Goal: Register for event/course

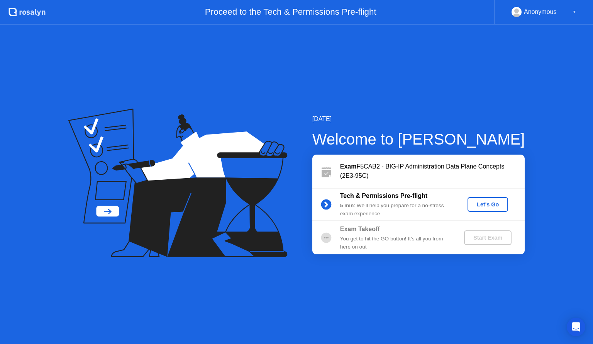
click at [482, 205] on div "Let's Go" at bounding box center [488, 204] width 34 height 6
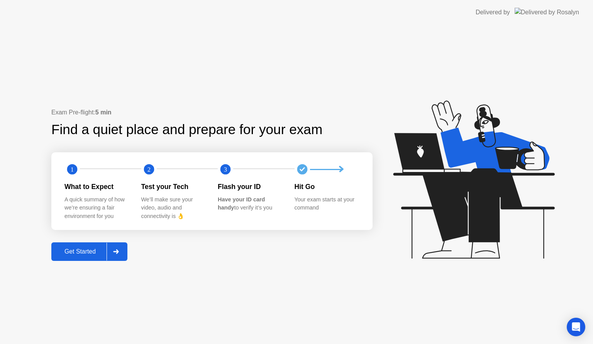
click at [119, 252] on icon at bounding box center [115, 251] width 5 height 5
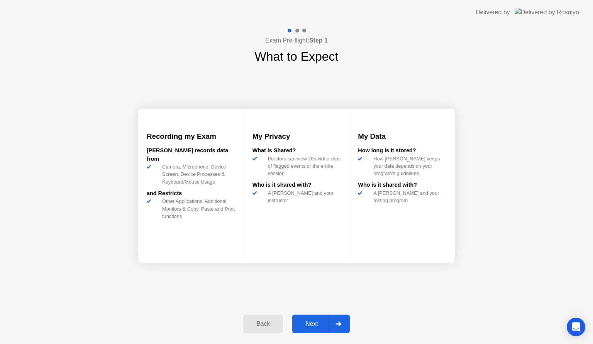
click at [344, 322] on div at bounding box center [338, 324] width 19 height 18
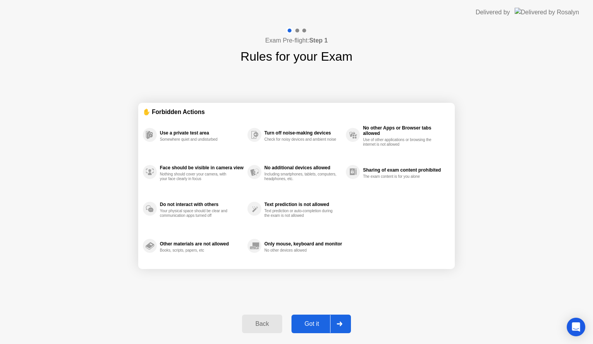
click at [344, 322] on div at bounding box center [339, 324] width 19 height 18
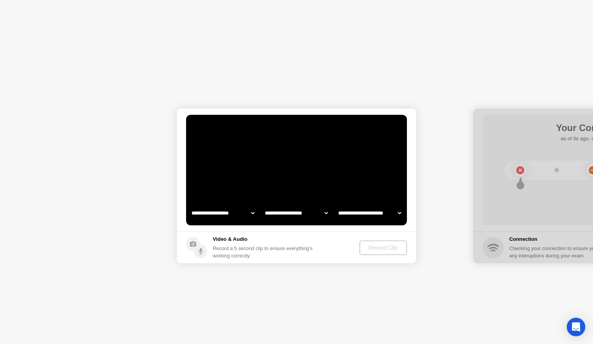
select select "**********"
select select "*******"
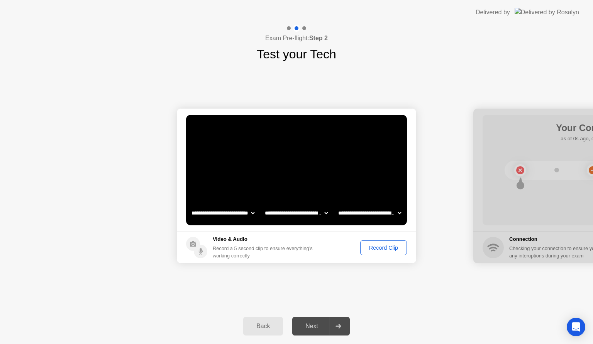
click at [384, 248] on div "Record Clip" at bounding box center [383, 247] width 41 height 6
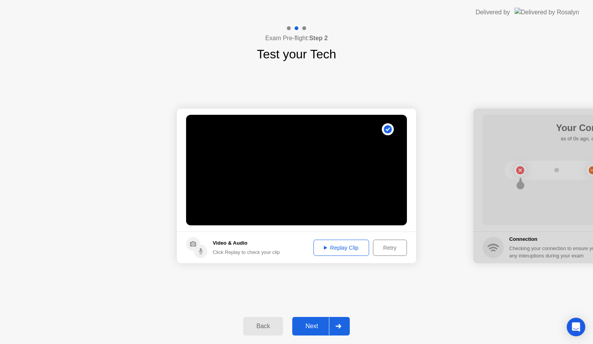
click at [344, 246] on div "Replay Clip" at bounding box center [341, 247] width 50 height 6
click at [334, 325] on div at bounding box center [338, 326] width 19 height 18
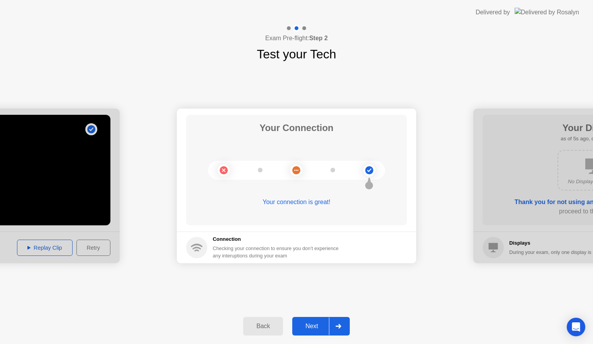
click at [327, 319] on button "Next" at bounding box center [321, 326] width 58 height 19
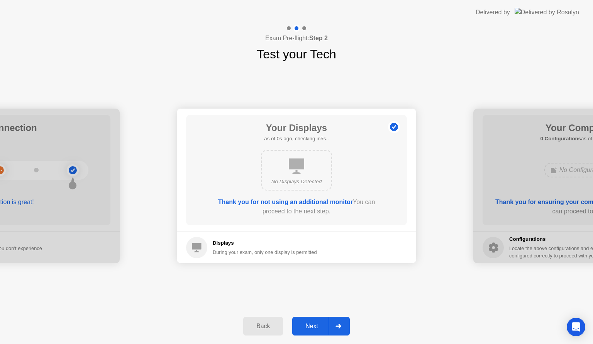
click at [337, 325] on icon at bounding box center [337, 325] width 5 height 5
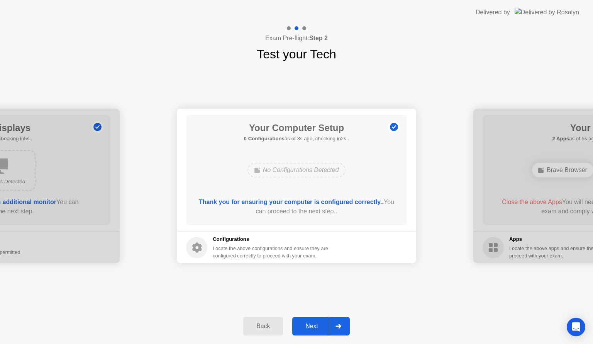
click at [342, 321] on div at bounding box center [338, 326] width 19 height 18
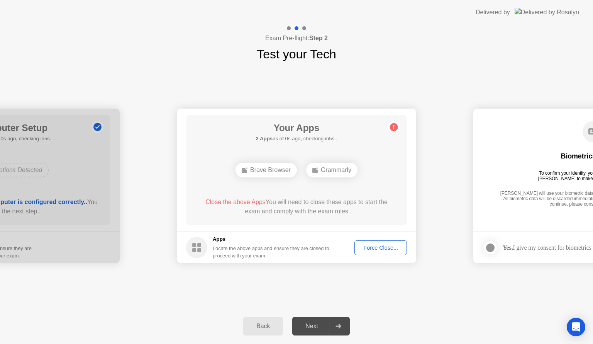
click at [373, 249] on div "Force Close..." at bounding box center [380, 247] width 47 height 6
click at [218, 201] on span "Close the above App" at bounding box center [231, 201] width 57 height 7
click at [389, 252] on button "Force Close..." at bounding box center [380, 247] width 52 height 15
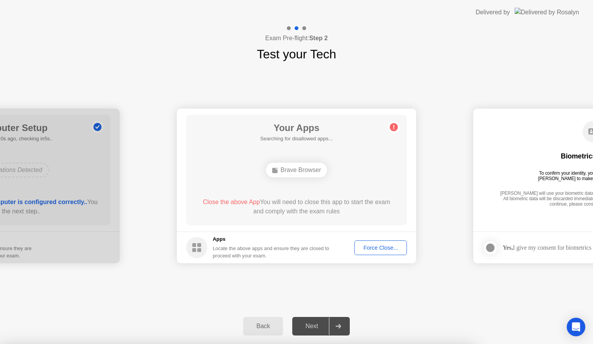
click at [301, 144] on div "Your Apps Searching for disallowed apps... Brave Browser Close the above App Yo…" at bounding box center [296, 170] width 221 height 110
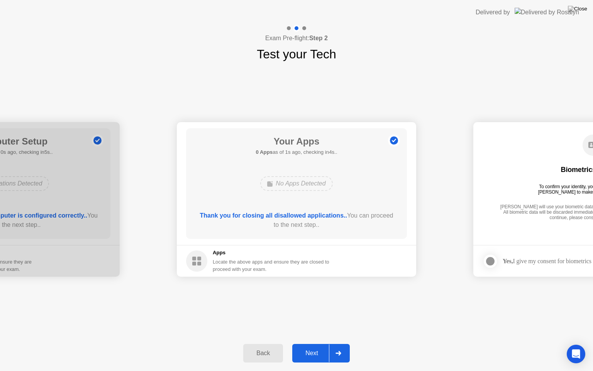
click at [320, 343] on div "Next" at bounding box center [312, 352] width 34 height 7
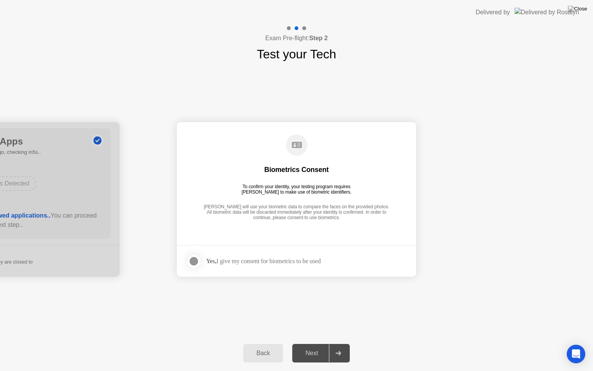
click at [193, 266] on div at bounding box center [193, 260] width 9 height 9
click at [361, 343] on div "Back Next" at bounding box center [296, 353] width 593 height 36
click at [343, 343] on div at bounding box center [338, 353] width 19 height 18
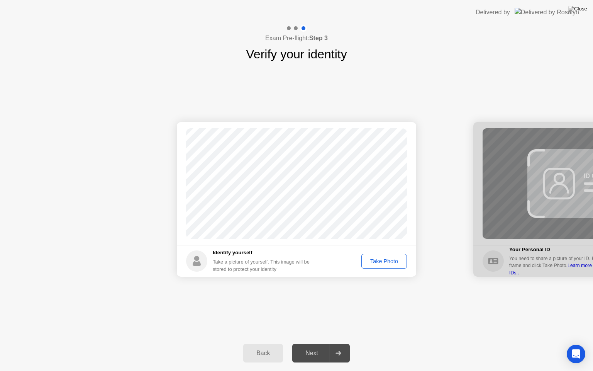
click at [386, 258] on div "Take Photo" at bounding box center [384, 261] width 40 height 6
click at [327, 343] on div "Next" at bounding box center [312, 352] width 34 height 7
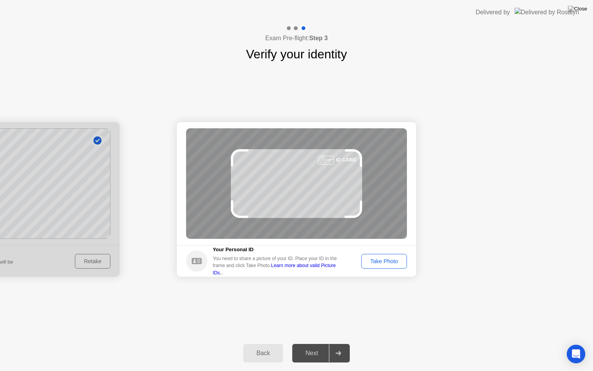
click at [327, 343] on div "Next" at bounding box center [312, 352] width 34 height 7
click at [388, 259] on div "Take Photo" at bounding box center [384, 261] width 40 height 6
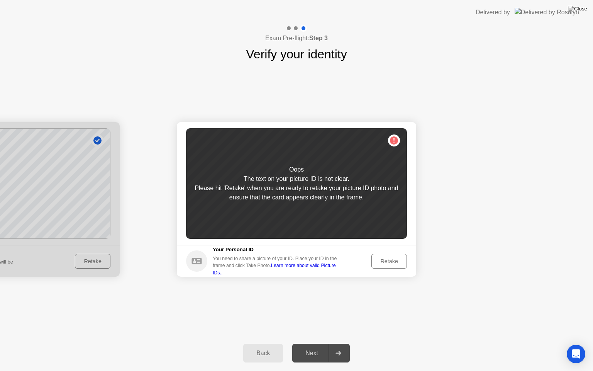
click at [388, 259] on div "Retake" at bounding box center [389, 261] width 30 height 6
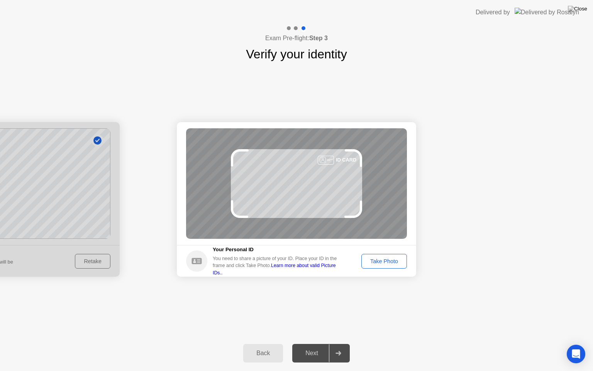
click at [388, 259] on div "Take Photo" at bounding box center [384, 261] width 40 height 6
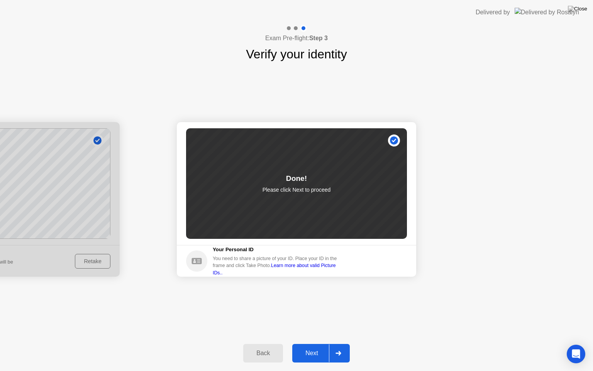
click at [308, 343] on button "Next" at bounding box center [321, 353] width 58 height 19
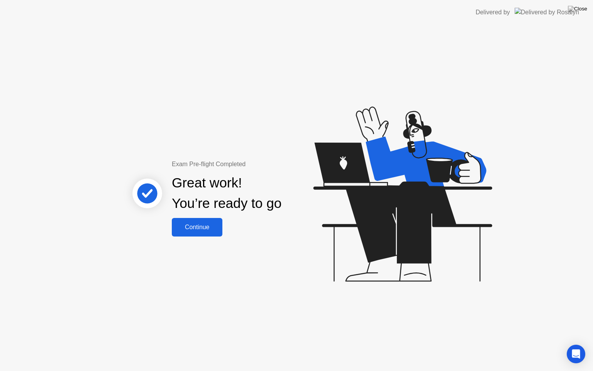
click at [192, 232] on button "Continue" at bounding box center [197, 227] width 51 height 19
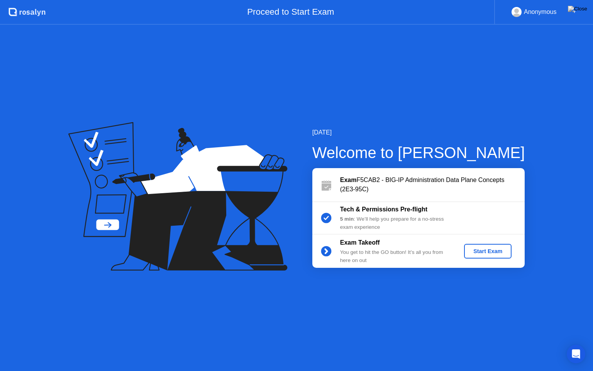
click at [491, 251] on div "Start Exam" at bounding box center [487, 251] width 41 height 6
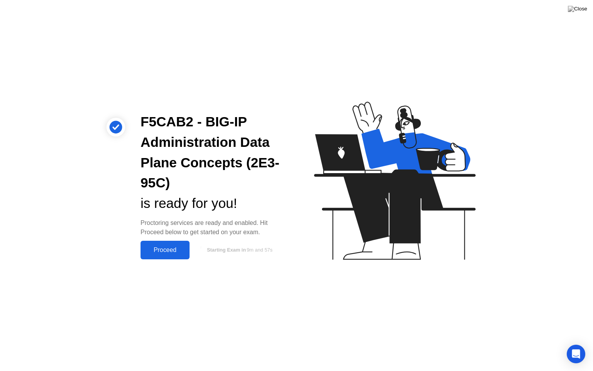
click at [178, 244] on button "Proceed" at bounding box center [165, 249] width 49 height 19
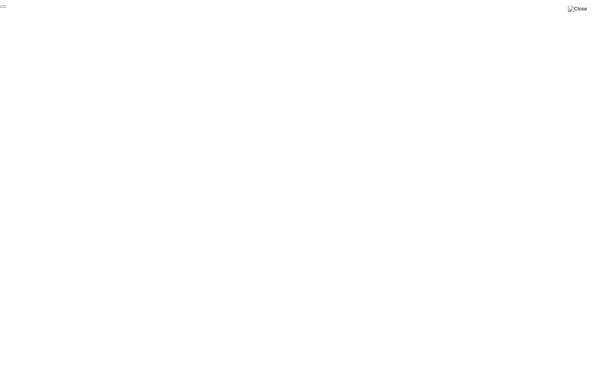
click div "End Proctoring Session"
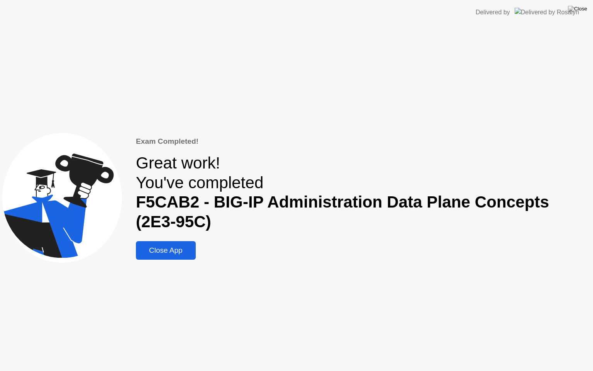
drag, startPoint x: 175, startPoint y: 246, endPoint x: 175, endPoint y: 237, distance: 8.9
click at [175, 246] on div "Close App" at bounding box center [165, 250] width 55 height 8
